Goal: Task Accomplishment & Management: Use online tool/utility

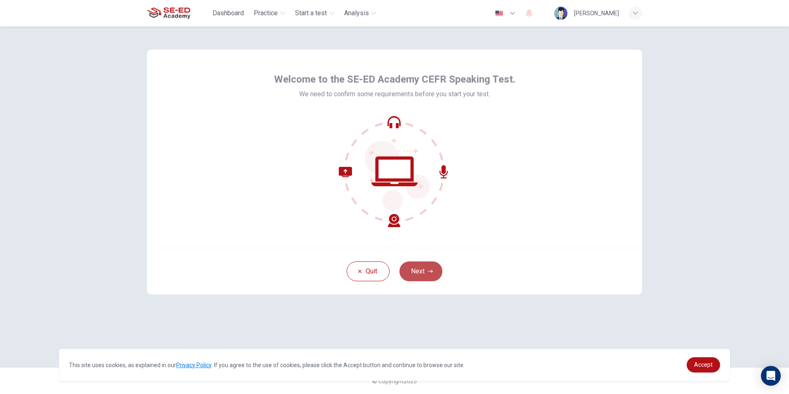
click at [418, 273] on button "Next" at bounding box center [421, 271] width 43 height 20
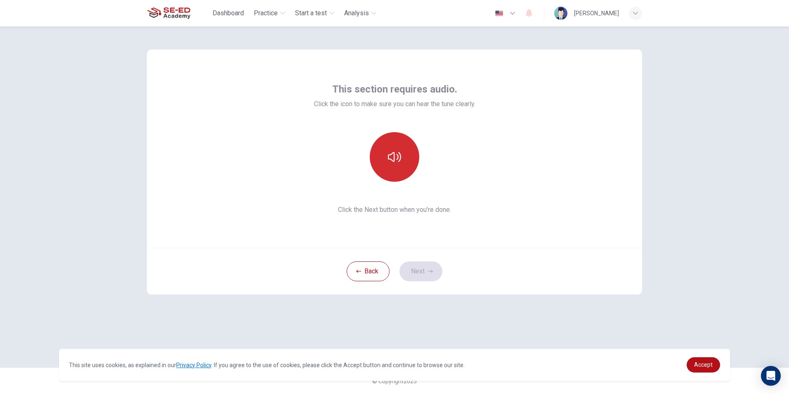
click at [394, 167] on button "button" at bounding box center [395, 157] width 50 height 50
click at [418, 273] on button "Next" at bounding box center [421, 271] width 43 height 20
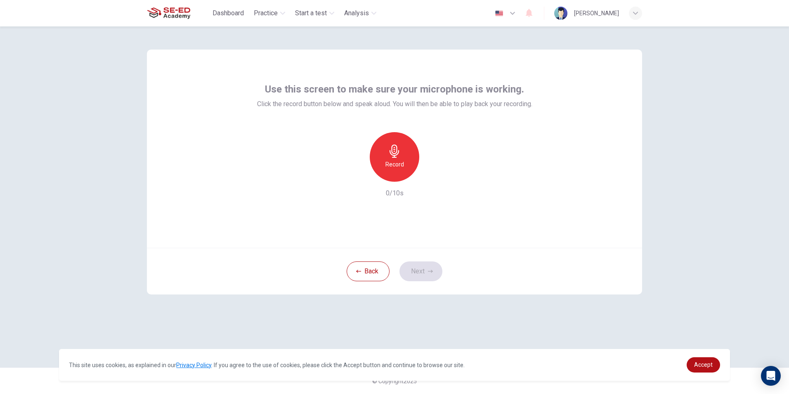
click at [395, 167] on h6 "Record" at bounding box center [394, 164] width 19 height 10
click at [395, 168] on h6 "Stop" at bounding box center [394, 164] width 12 height 10
drag, startPoint x: 433, startPoint y: 176, endPoint x: 431, endPoint y: 180, distance: 4.4
click at [433, 179] on icon "button" at bounding box center [432, 175] width 8 height 8
click at [427, 271] on button "Next" at bounding box center [421, 271] width 43 height 20
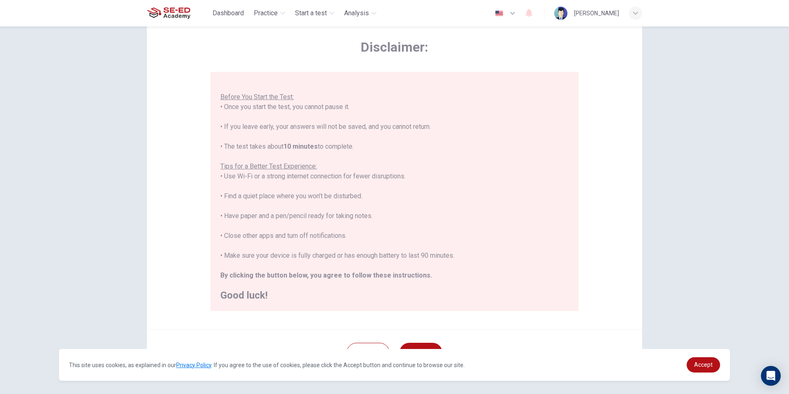
scroll to position [65, 0]
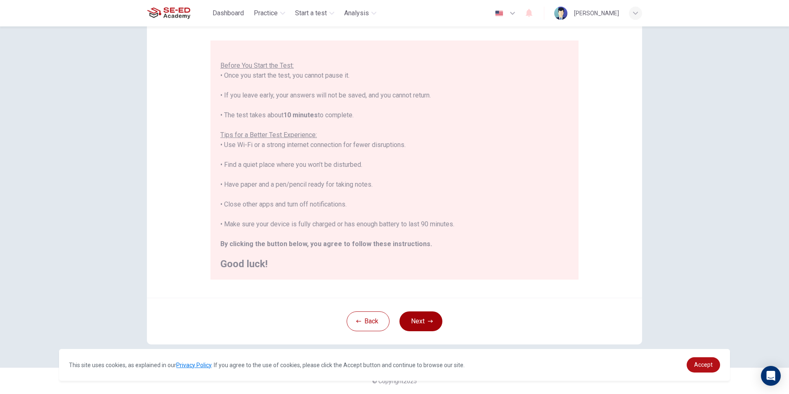
click at [417, 319] on button "Next" at bounding box center [421, 321] width 43 height 20
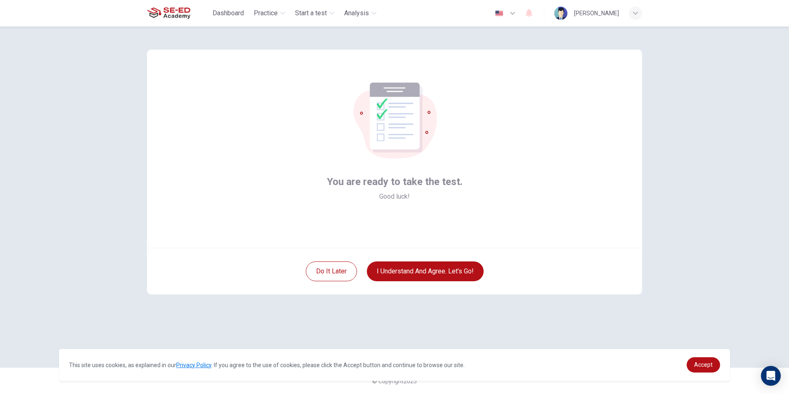
scroll to position [0, 0]
click at [453, 268] on button "I understand and agree. Let’s go!" at bounding box center [425, 271] width 117 height 20
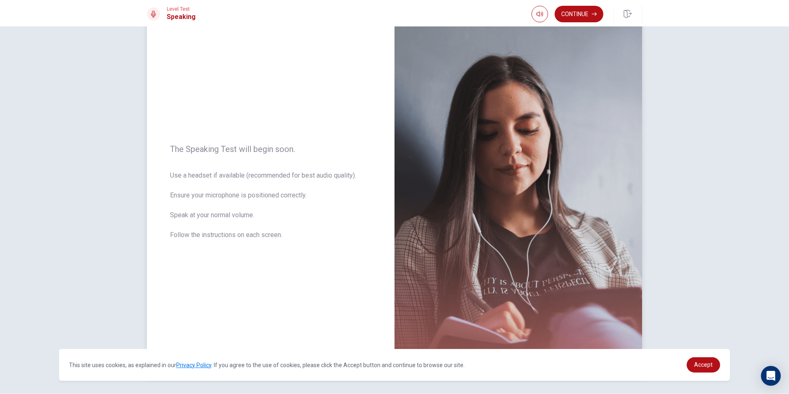
scroll to position [52, 0]
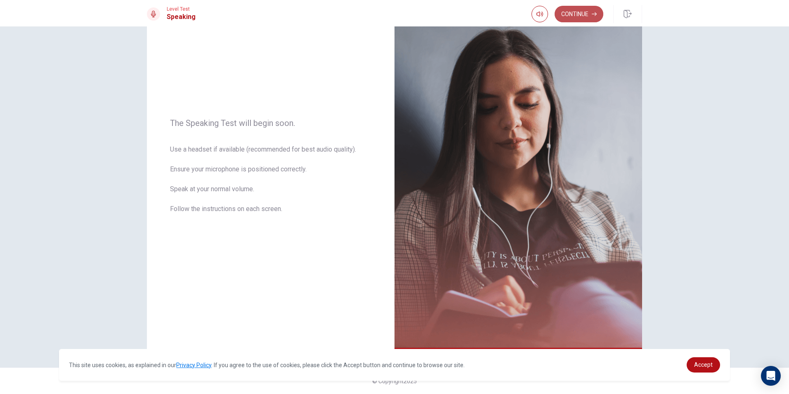
click at [586, 11] on button "Continue" at bounding box center [579, 14] width 49 height 17
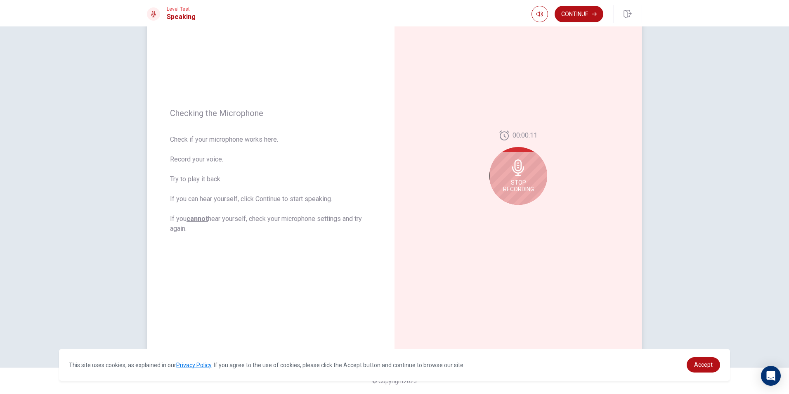
click at [526, 180] on span "Stop Recording" at bounding box center [518, 185] width 31 height 13
click at [528, 211] on button "Play Audio" at bounding box center [528, 212] width 12 height 12
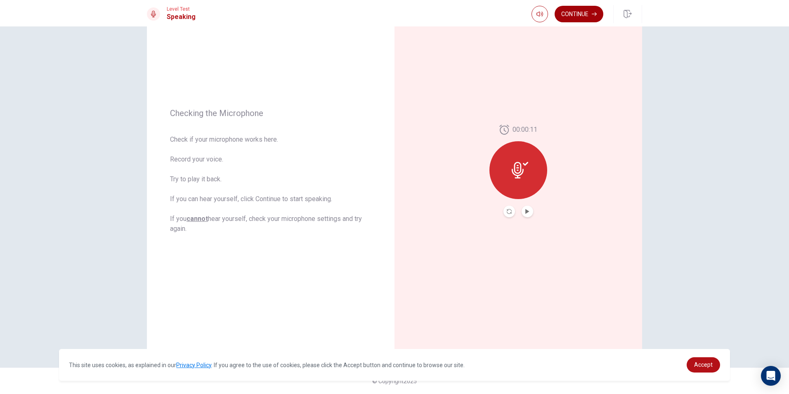
click at [567, 14] on button "Continue" at bounding box center [579, 14] width 49 height 17
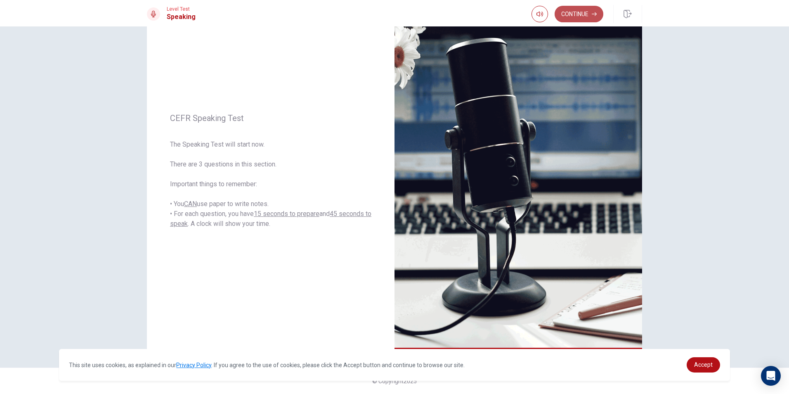
click at [586, 9] on button "Continue" at bounding box center [579, 14] width 49 height 17
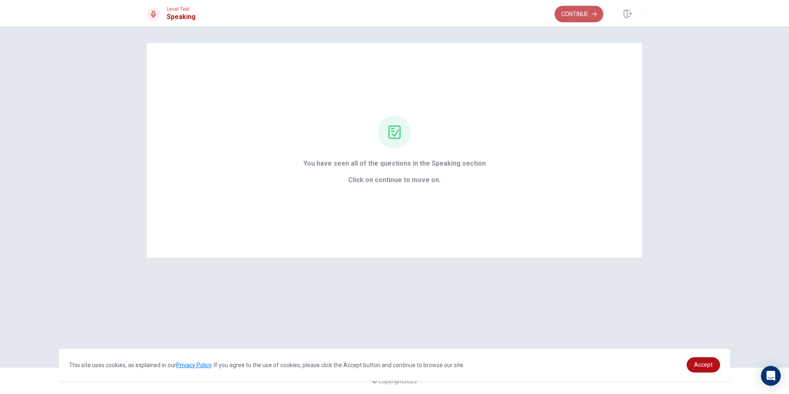
click at [579, 14] on button "Continue" at bounding box center [579, 14] width 49 height 17
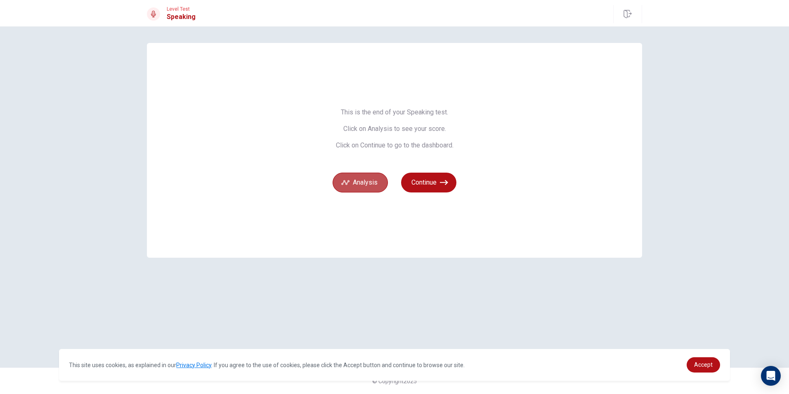
click at [362, 180] on button "Analysis" at bounding box center [360, 183] width 55 height 20
